Goal: Task Accomplishment & Management: Use online tool/utility

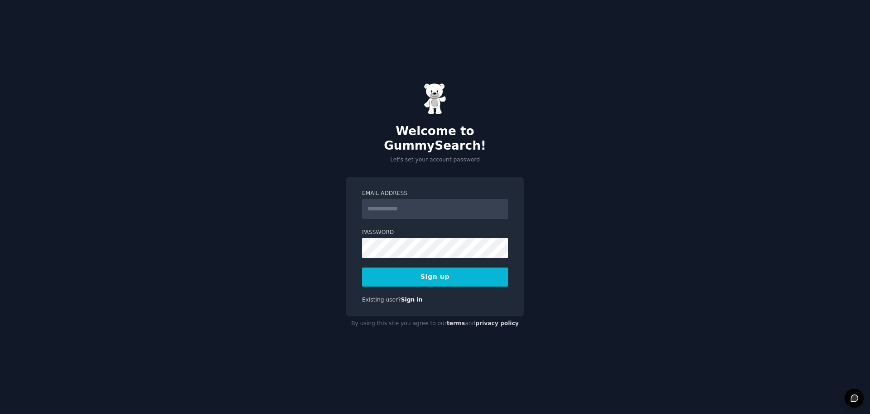
click at [398, 202] on input "Email Address" at bounding box center [435, 209] width 146 height 20
type input "**********"
click at [423, 270] on button "Sign up" at bounding box center [435, 276] width 146 height 19
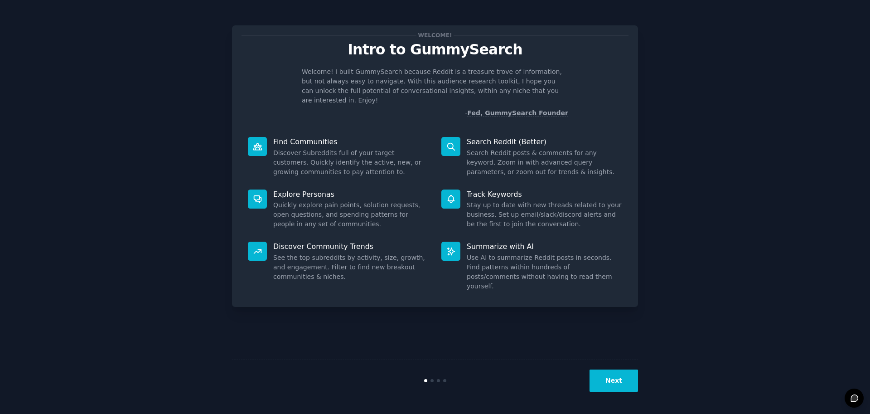
click at [605, 383] on button "Next" at bounding box center [614, 380] width 49 height 22
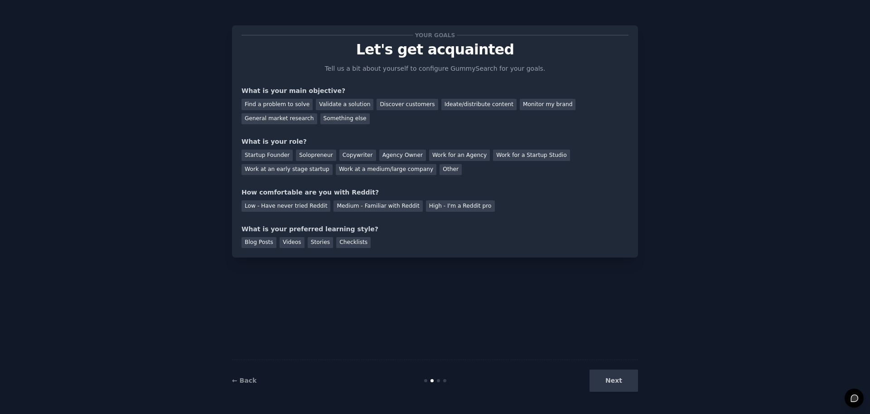
drag, startPoint x: 605, startPoint y: 383, endPoint x: 484, endPoint y: 335, distance: 130.2
click at [484, 335] on div "Your goals Let's get acquainted Tell us a bit about yourself to configure Gummy…" at bounding box center [435, 207] width 406 height 388
click at [325, 102] on div "Validate a solution" at bounding box center [345, 104] width 58 height 11
click at [310, 153] on div "Solopreneur" at bounding box center [316, 155] width 40 height 11
click at [378, 205] on div "Medium - Familiar with Reddit" at bounding box center [378, 205] width 89 height 11
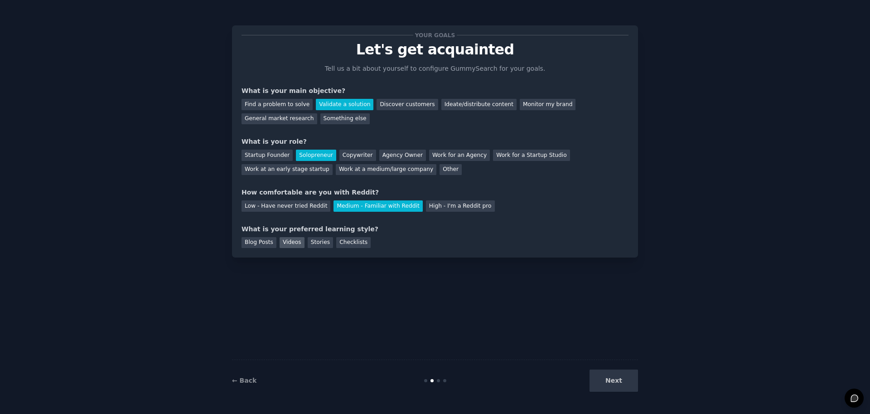
click at [301, 245] on div "Videos" at bounding box center [292, 242] width 25 height 11
click at [250, 238] on div "Blog Posts" at bounding box center [259, 242] width 35 height 11
click at [351, 238] on div "Checklists" at bounding box center [353, 242] width 34 height 11
click at [285, 243] on div "Videos" at bounding box center [292, 242] width 25 height 11
click at [245, 244] on div "Blog Posts" at bounding box center [259, 242] width 35 height 11
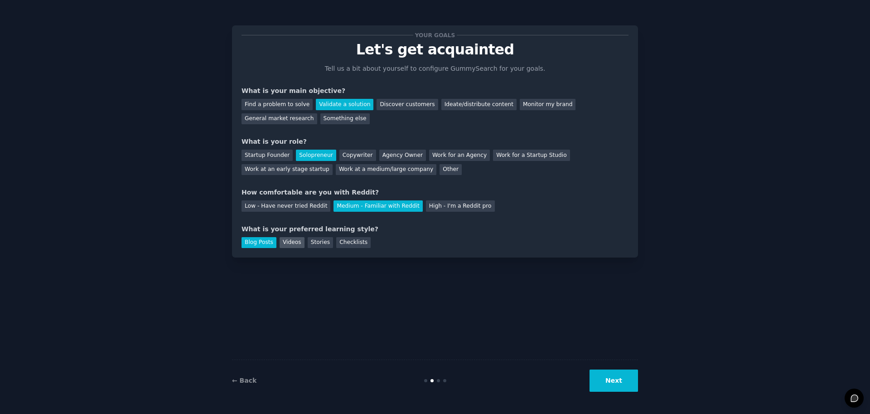
click at [281, 243] on div "Videos" at bounding box center [292, 242] width 25 height 11
click at [613, 383] on button "Next" at bounding box center [614, 380] width 49 height 22
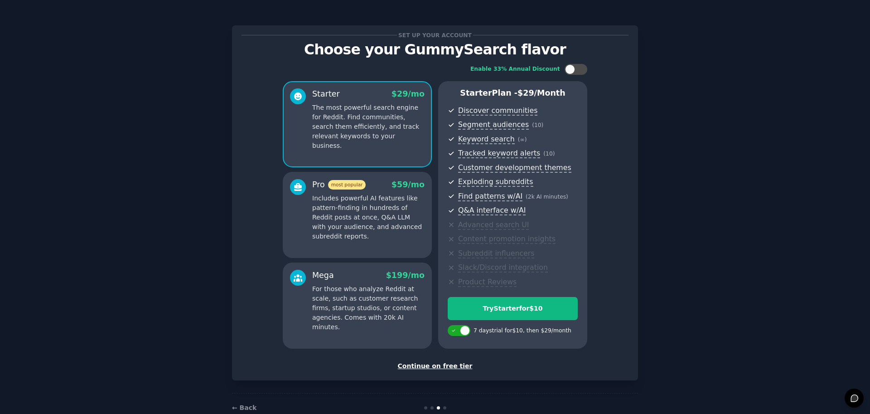
click at [430, 365] on div "Continue on free tier" at bounding box center [435, 366] width 387 height 10
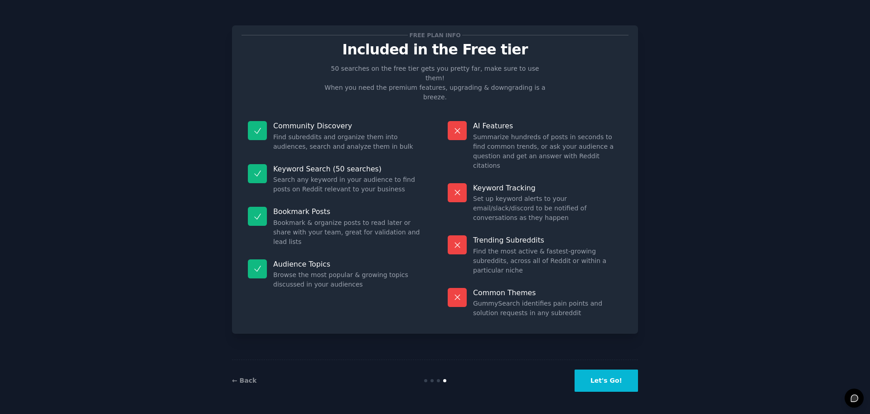
click at [603, 384] on button "Let's Go!" at bounding box center [606, 380] width 63 height 22
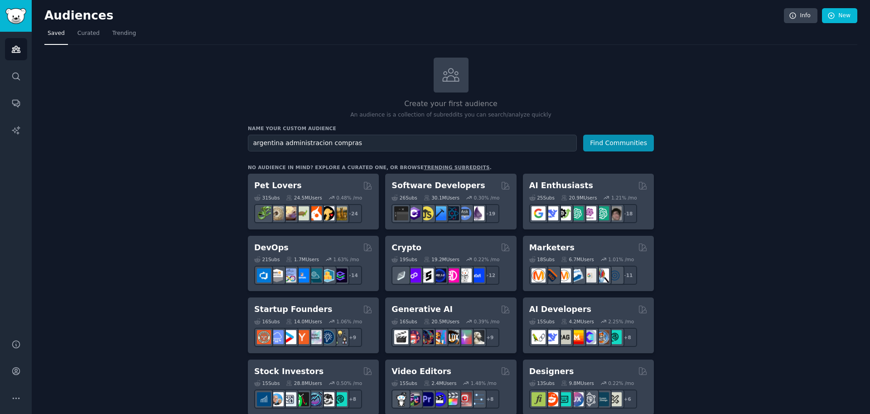
type input "argentina administracion compras"
click at [583, 135] on button "Find Communities" at bounding box center [618, 143] width 71 height 17
